Goal: Information Seeking & Learning: Learn about a topic

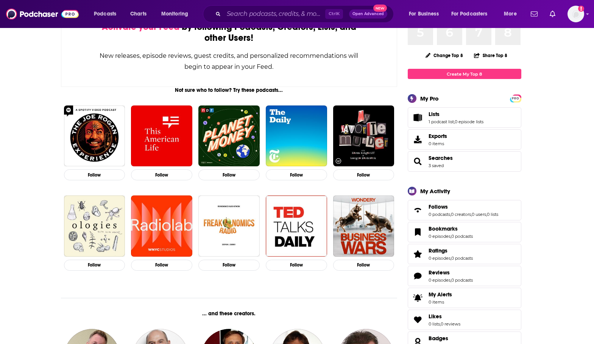
scroll to position [76, 0]
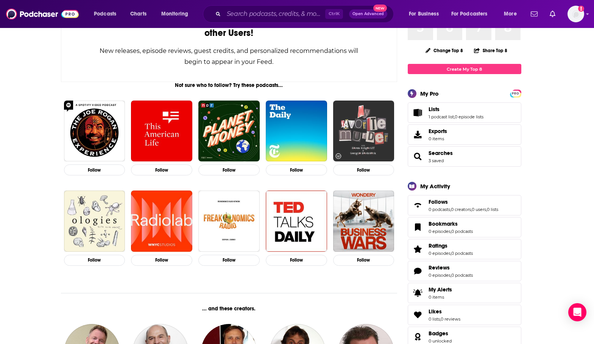
click at [366, 140] on img "My Favorite Murder with Karen Kilgariff and Georgia Hardstark" at bounding box center [363, 131] width 61 height 61
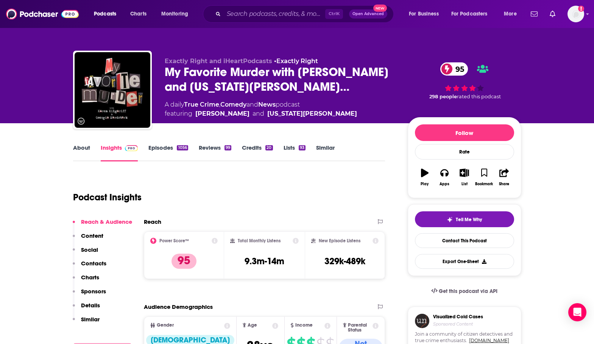
click at [166, 151] on link "Episodes 1056" at bounding box center [167, 152] width 39 height 17
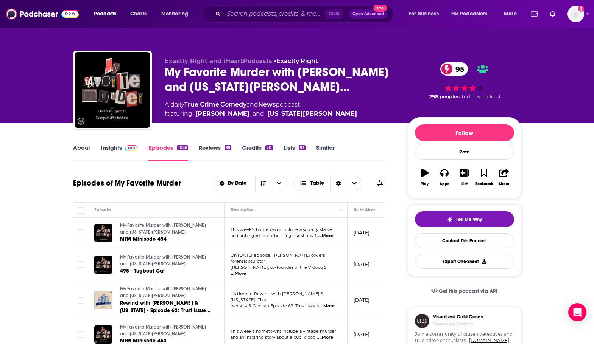
click at [111, 148] on link "Insights" at bounding box center [119, 152] width 37 height 17
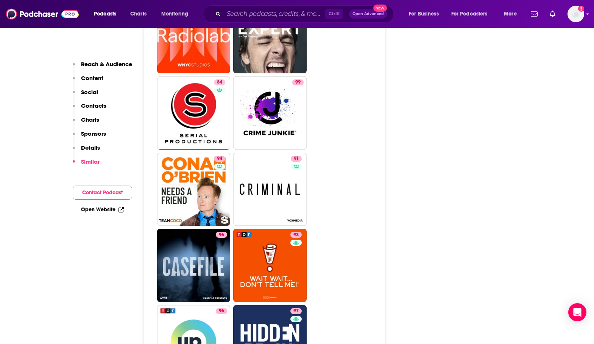
scroll to position [2005, 0]
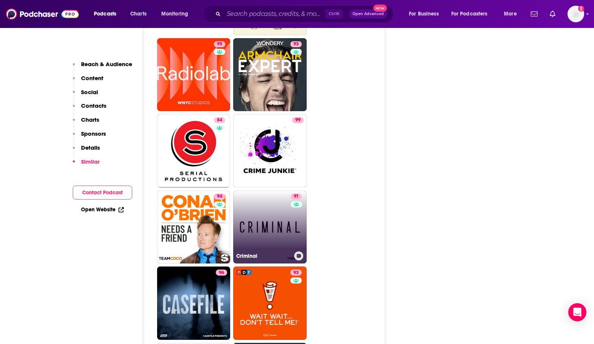
click at [272, 191] on link "91 Criminal" at bounding box center [269, 227] width 73 height 73
type input "[URL][DOMAIN_NAME]"
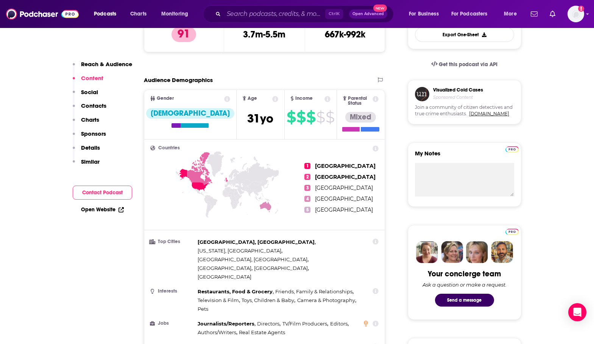
scroll to position [38, 0]
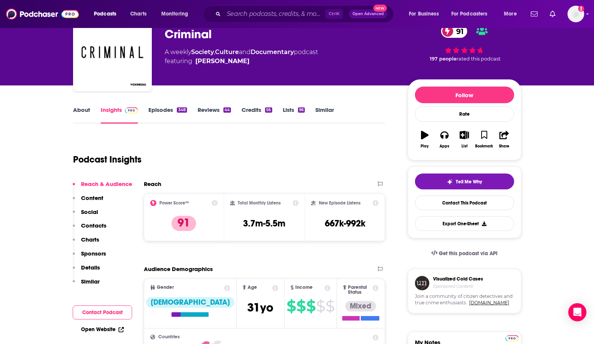
click at [171, 114] on link "Episodes 348" at bounding box center [167, 114] width 38 height 17
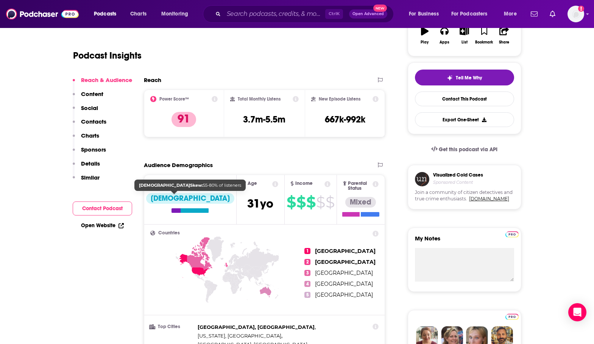
scroll to position [151, 0]
